Goal: Task Accomplishment & Management: Complete application form

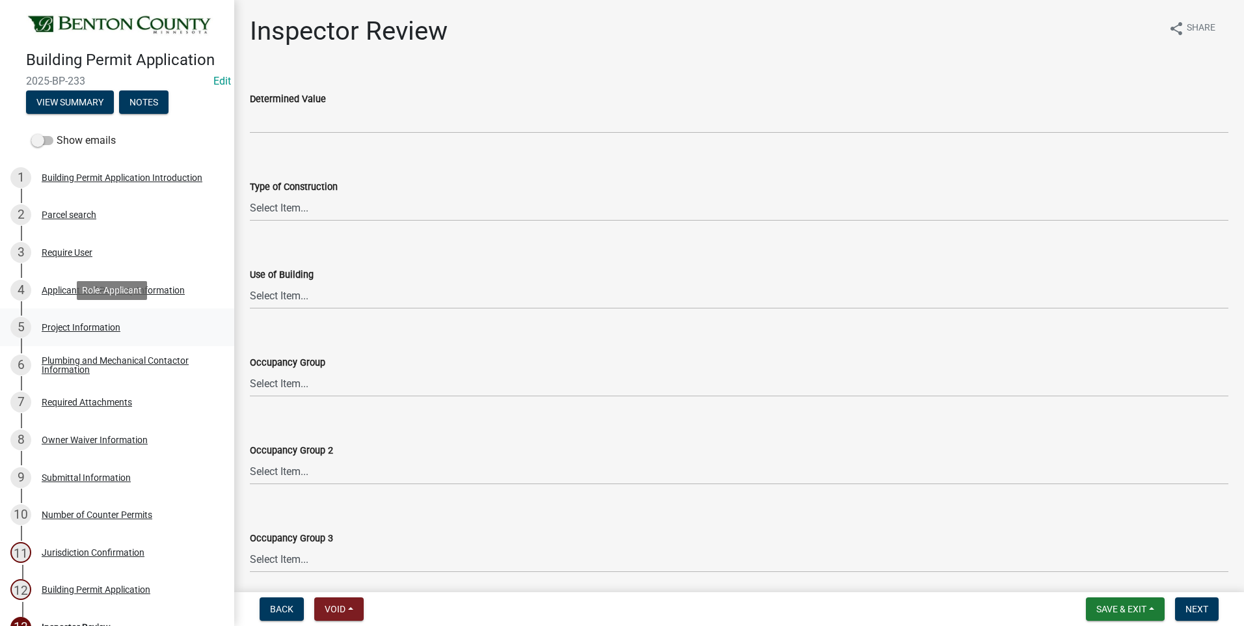
click at [94, 327] on div "Project Information" at bounding box center [81, 327] width 79 height 9
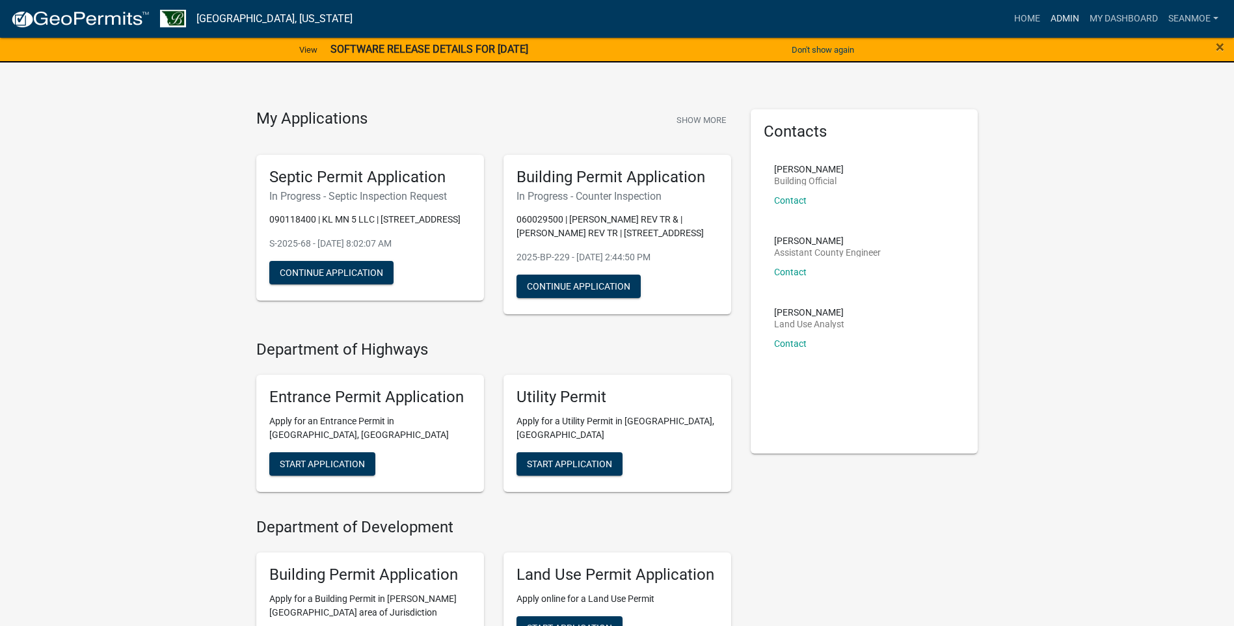
click at [1054, 18] on link "Admin" at bounding box center [1064, 19] width 39 height 25
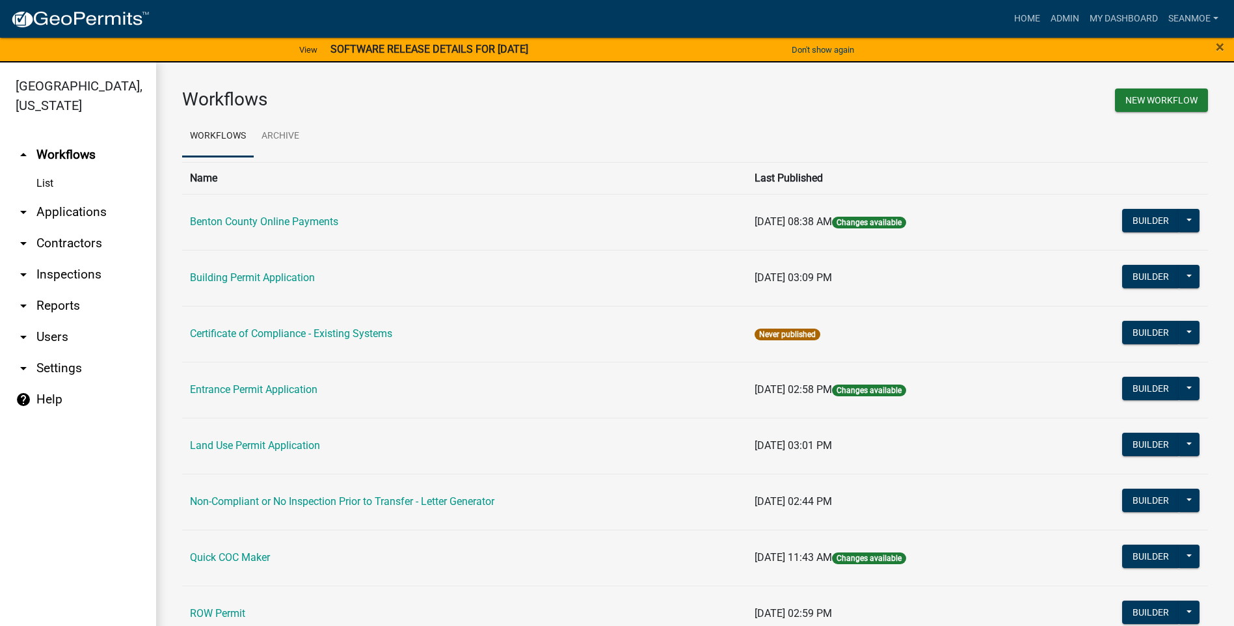
click at [55, 211] on link "arrow_drop_down Applications" at bounding box center [78, 211] width 156 height 31
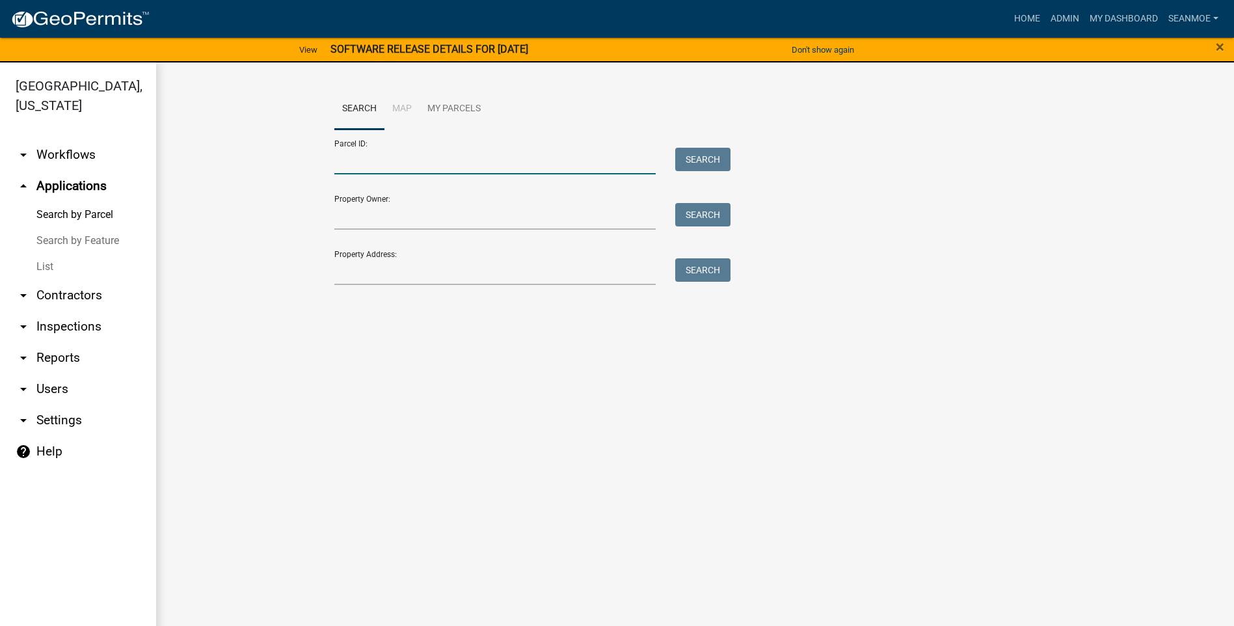
click at [373, 165] on input "Parcel ID:" at bounding box center [495, 161] width 322 height 27
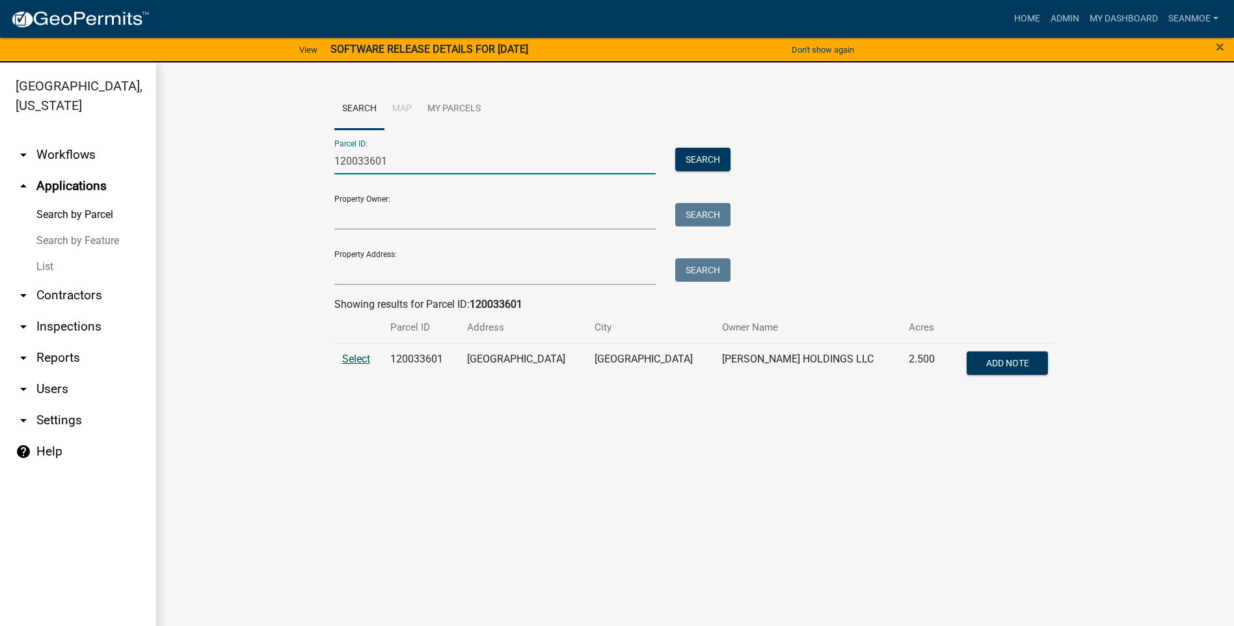
type input "120033601"
click at [355, 358] on span "Select" at bounding box center [356, 359] width 28 height 12
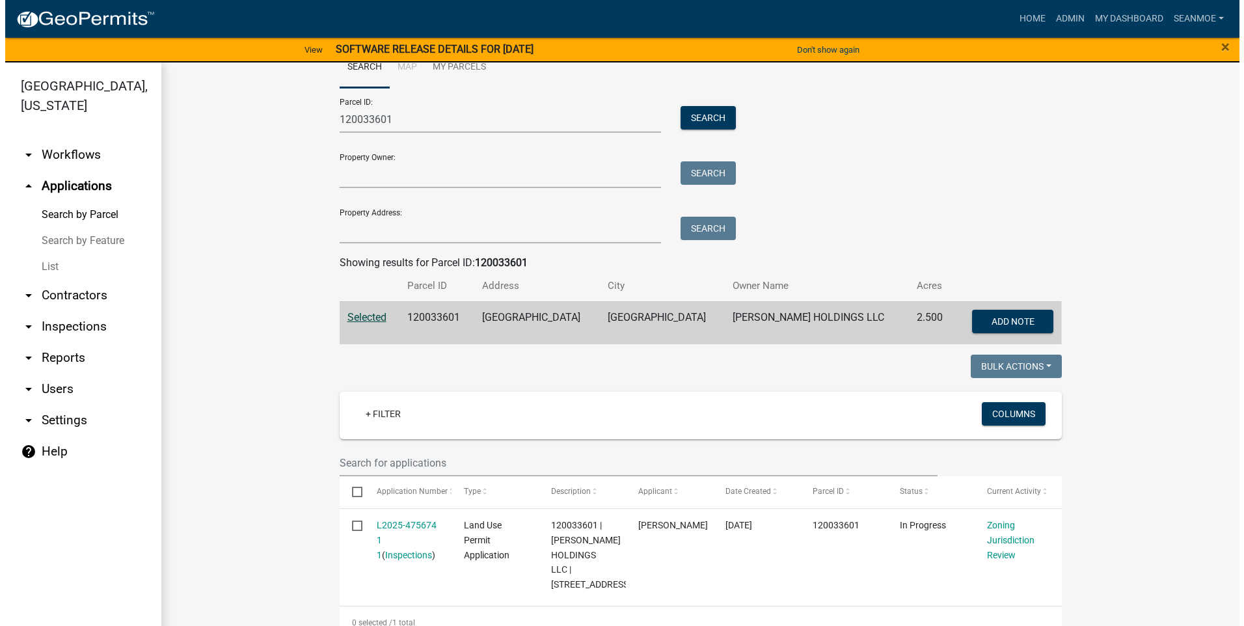
scroll to position [80, 0]
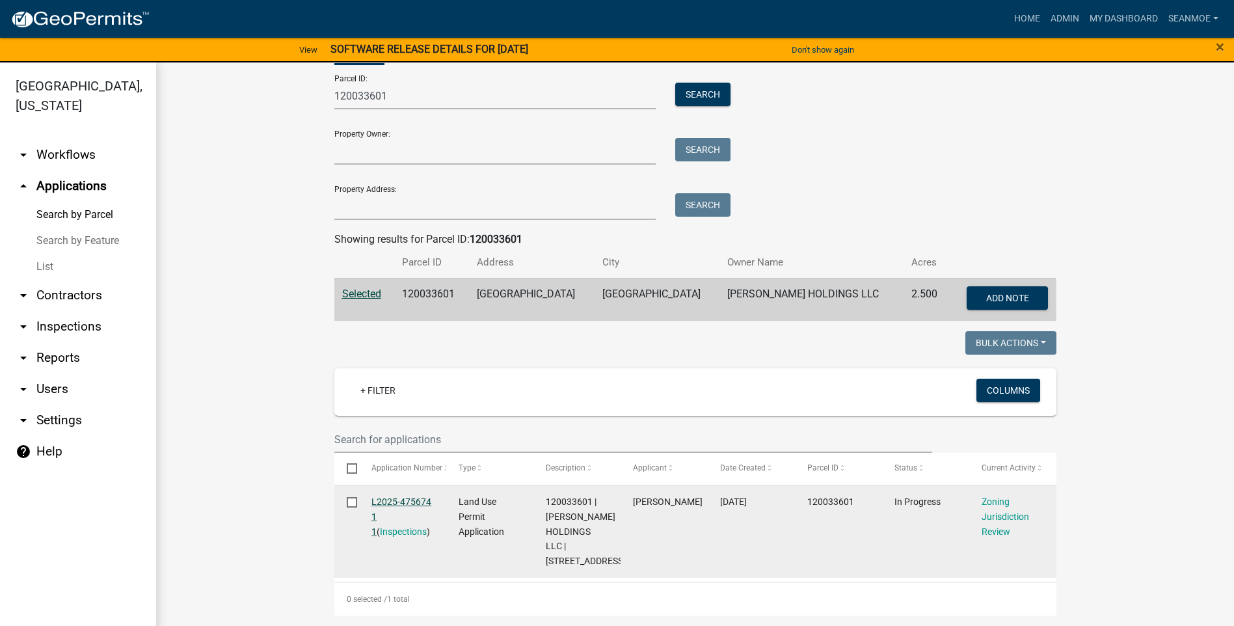
click at [409, 496] on link "L2025-475674 1 1" at bounding box center [401, 516] width 60 height 40
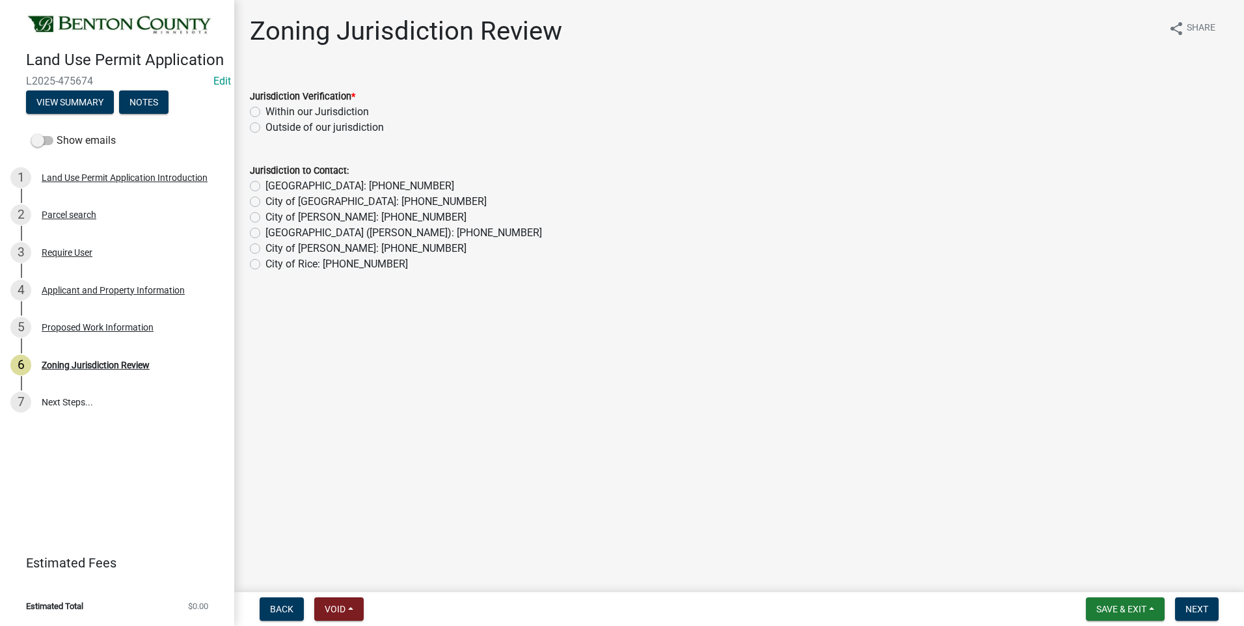
click at [265, 112] on label "Within our Jurisdiction" at bounding box center [316, 112] width 103 height 16
click at [265, 112] on input "Within our Jurisdiction" at bounding box center [269, 108] width 8 height 8
radio input "true"
click at [1208, 609] on span "Next" at bounding box center [1196, 609] width 23 height 10
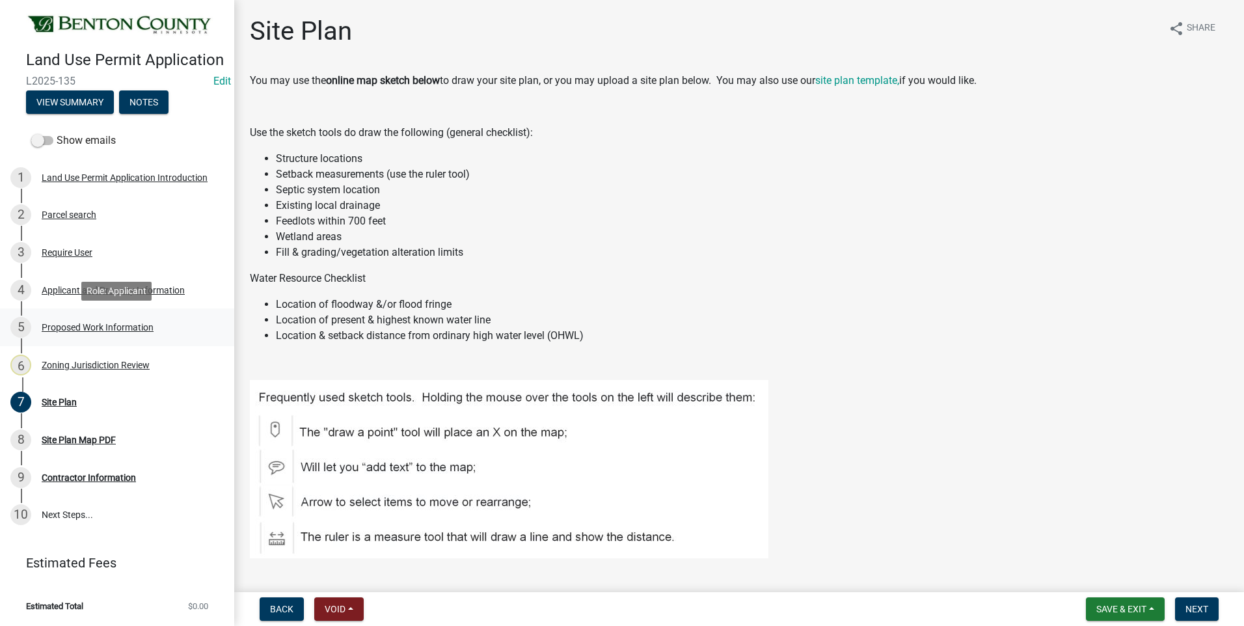
click at [69, 327] on div "Proposed Work Information" at bounding box center [98, 327] width 112 height 9
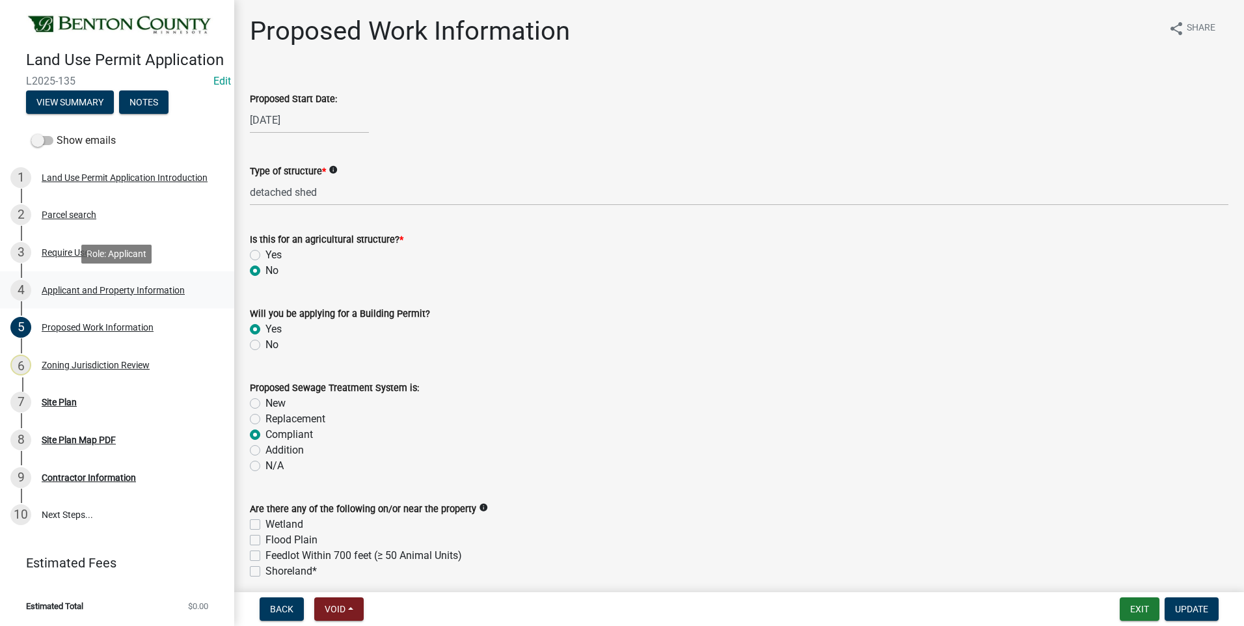
click at [65, 289] on div "Applicant and Property Information" at bounding box center [113, 290] width 143 height 9
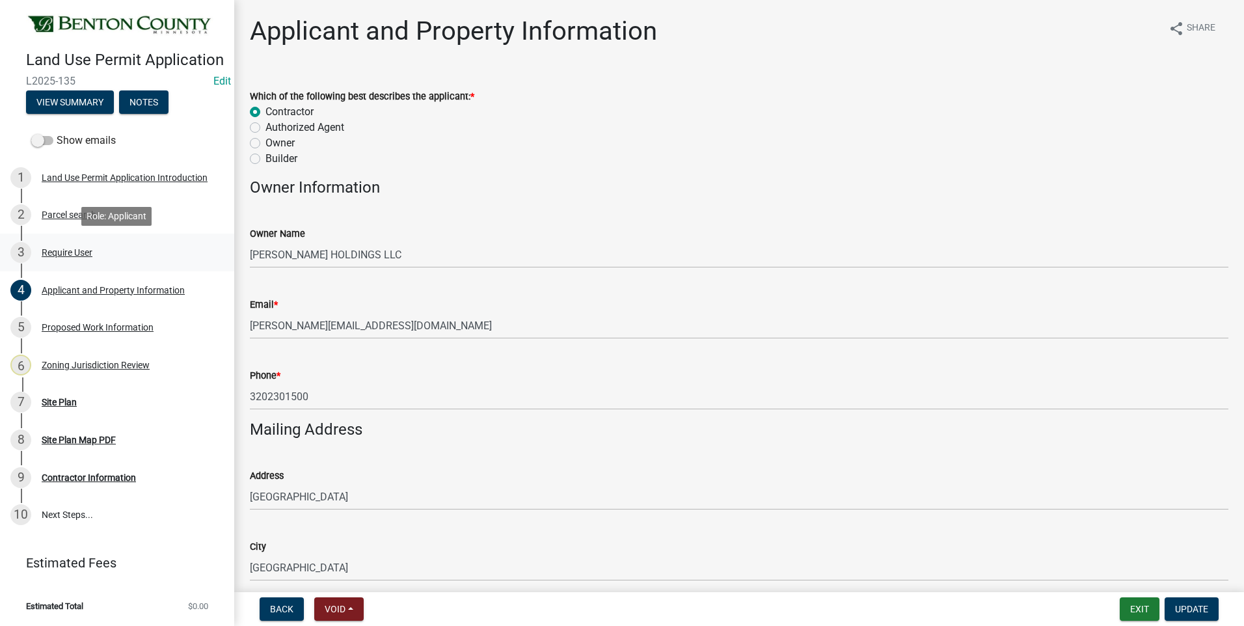
click at [77, 252] on div "Require User" at bounding box center [67, 252] width 51 height 9
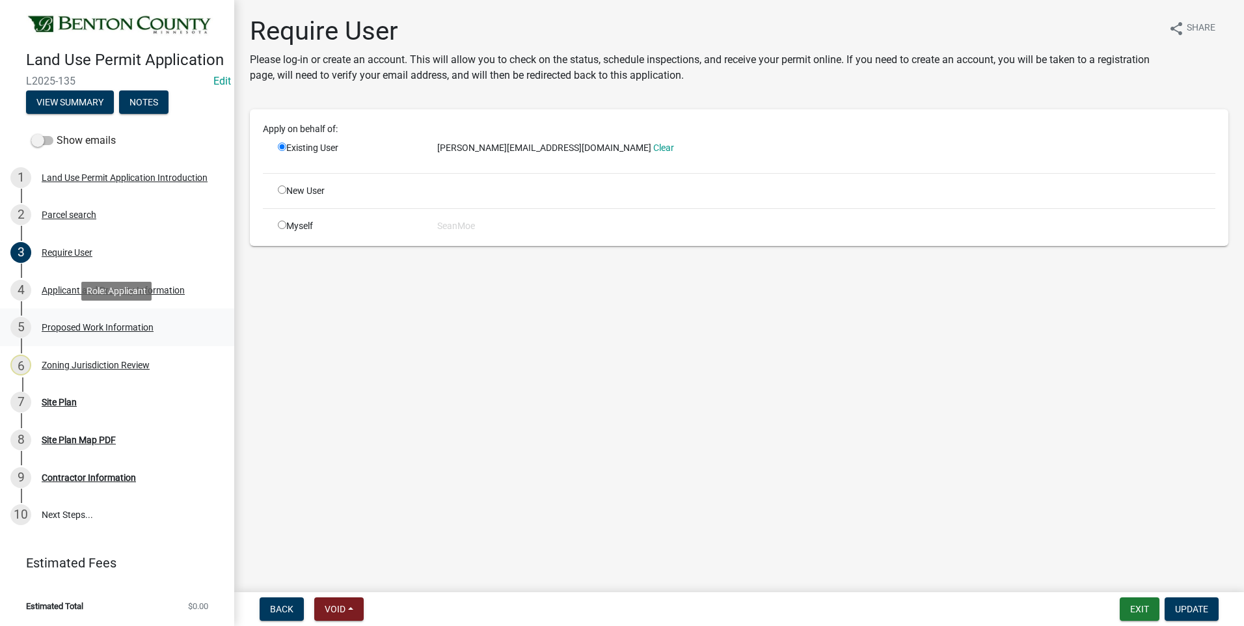
click at [94, 327] on div "Proposed Work Information" at bounding box center [98, 327] width 112 height 9
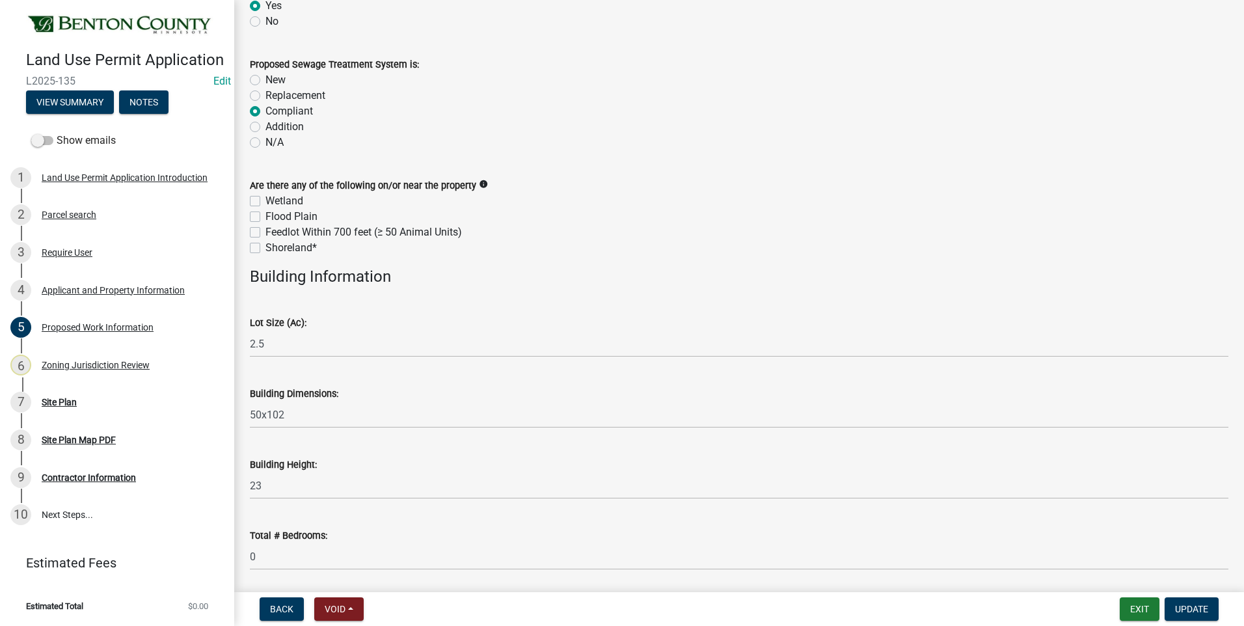
scroll to position [325, 0]
